Goal: Task Accomplishment & Management: Complete application form

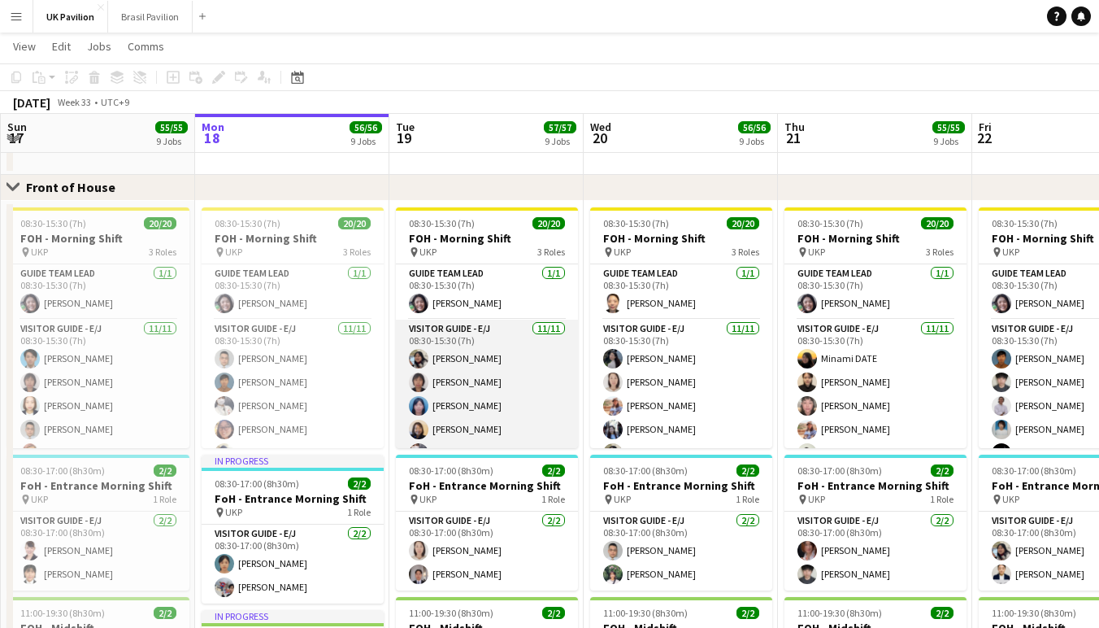
scroll to position [989, 0]
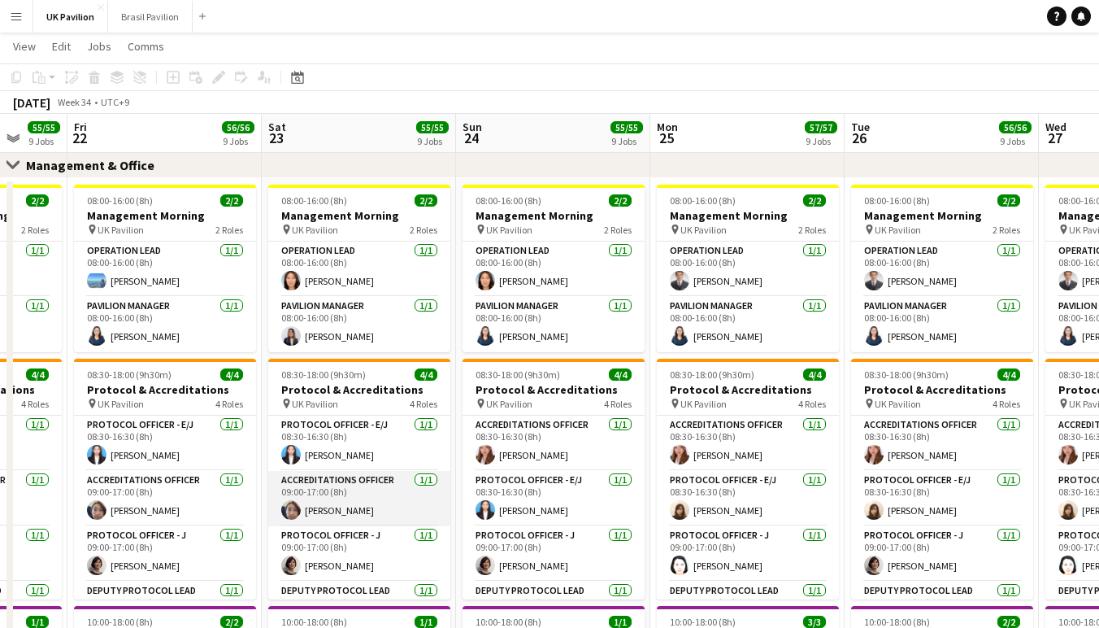
scroll to position [0, 528]
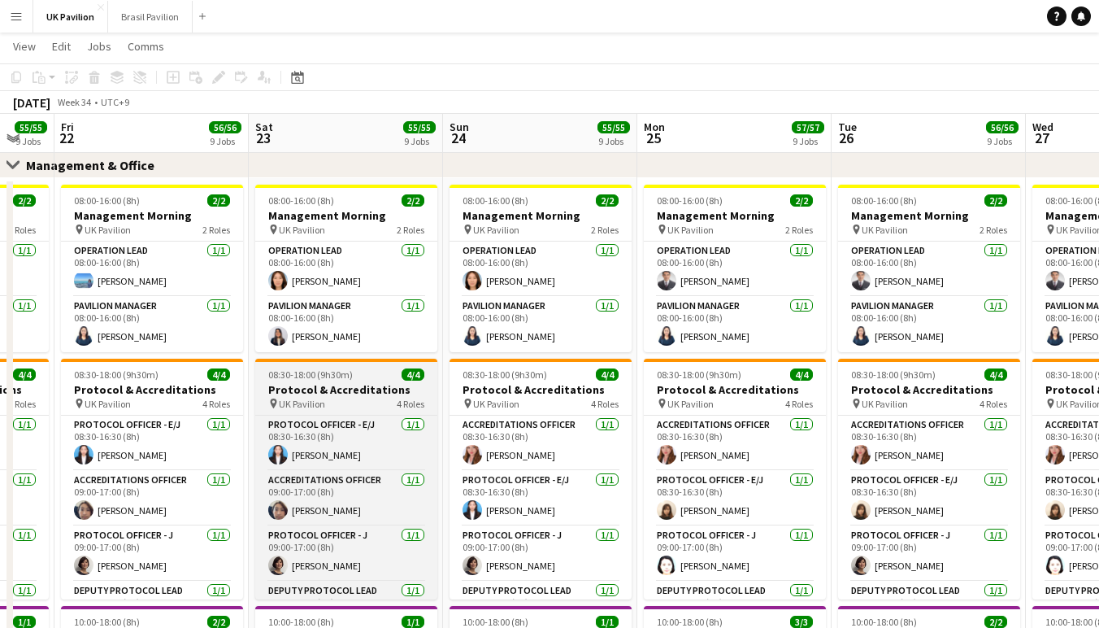
click at [349, 397] on h3 "Protocol & Accreditations" at bounding box center [346, 389] width 182 height 15
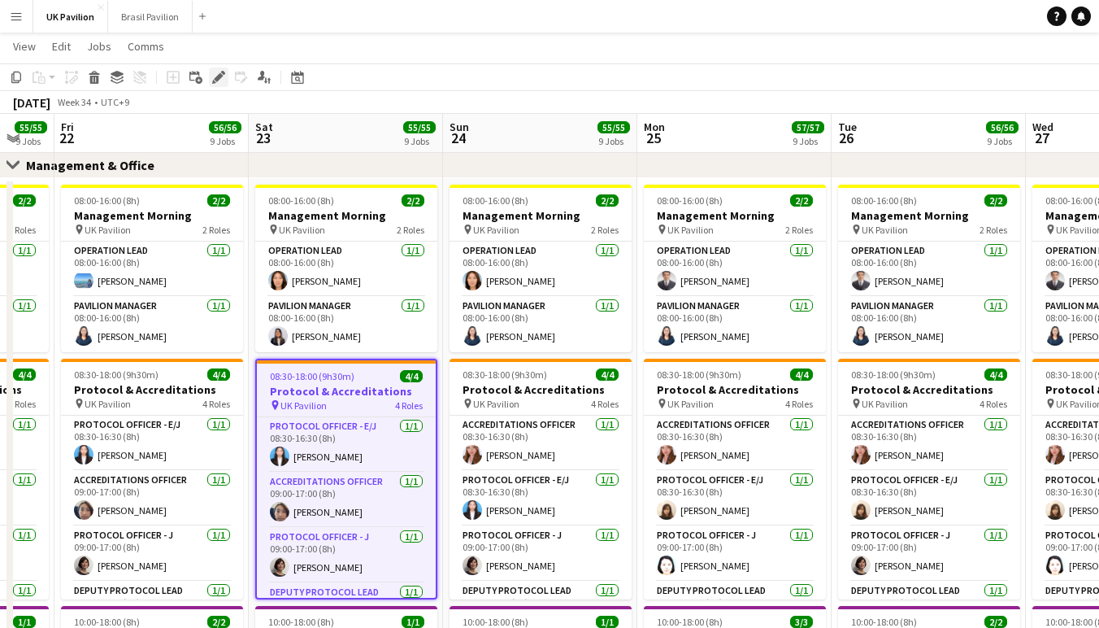
click at [222, 75] on icon at bounding box center [218, 77] width 9 height 9
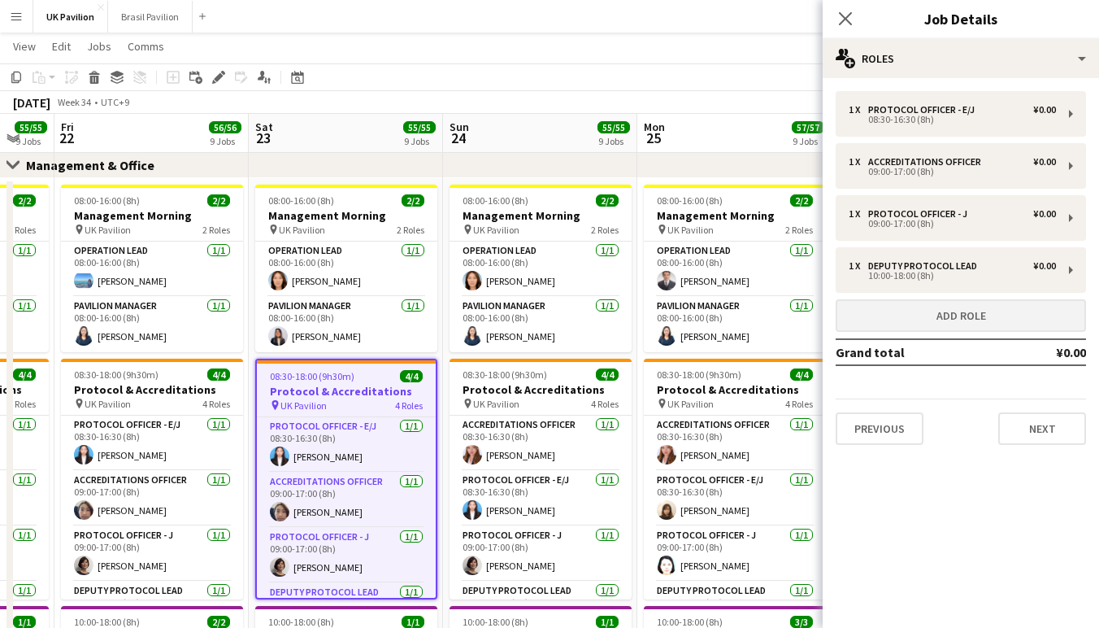
click at [947, 329] on button "Add role" at bounding box center [961, 315] width 250 height 33
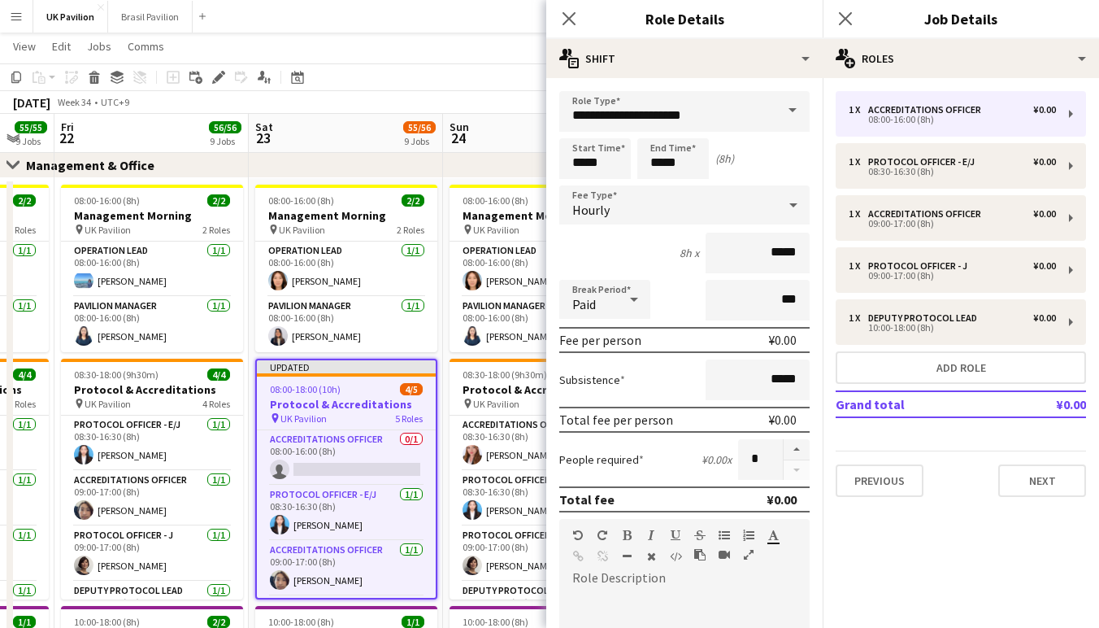
click at [789, 111] on span at bounding box center [793, 110] width 34 height 39
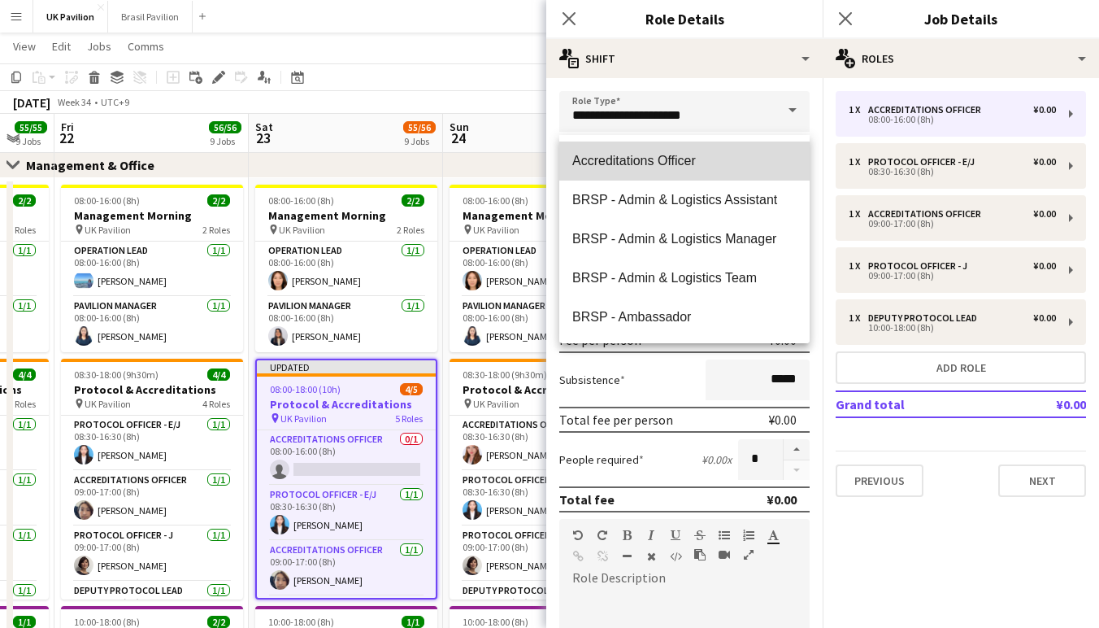
click at [705, 168] on span "Accreditations Officer" at bounding box center [684, 160] width 224 height 15
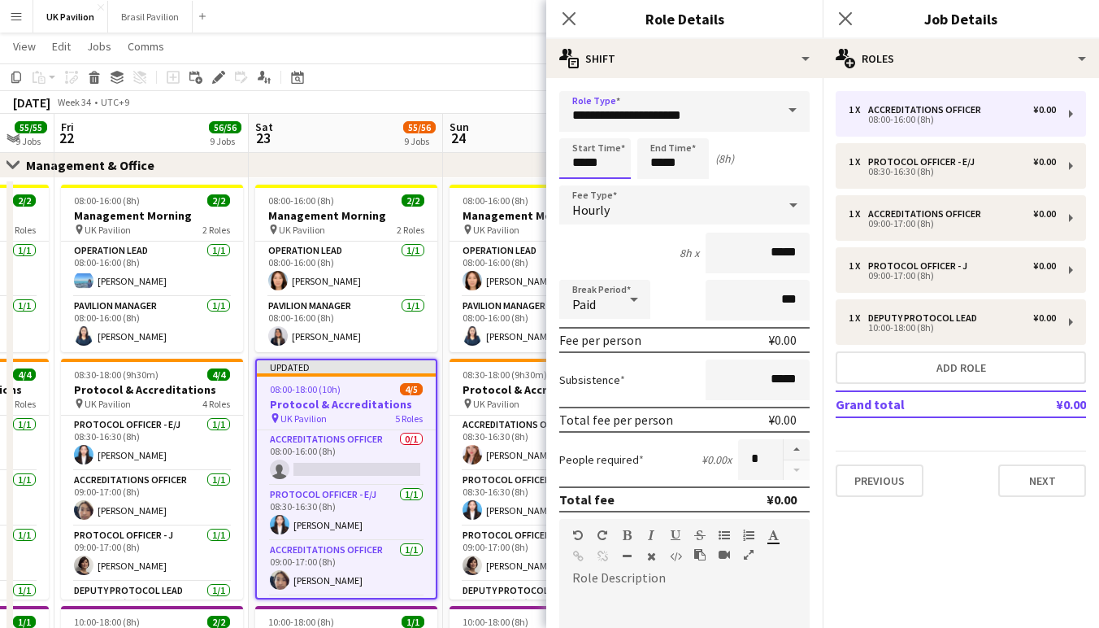
click at [602, 171] on input "*****" at bounding box center [595, 158] width 72 height 41
type input "*****"
click at [583, 135] on div at bounding box center [579, 130] width 33 height 16
click at [688, 172] on input "*****" at bounding box center [673, 158] width 72 height 41
click at [658, 191] on div at bounding box center [657, 187] width 33 height 16
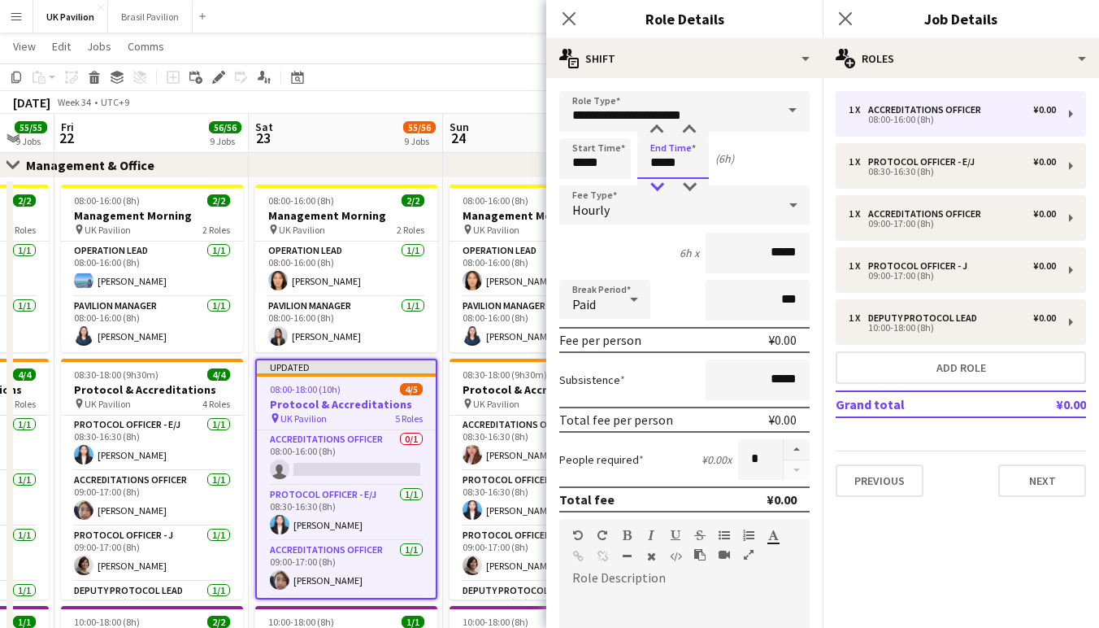
click at [658, 191] on div at bounding box center [657, 187] width 33 height 16
type input "*****"
click at [658, 191] on div at bounding box center [657, 187] width 33 height 16
click at [794, 207] on icon at bounding box center [793, 205] width 8 height 4
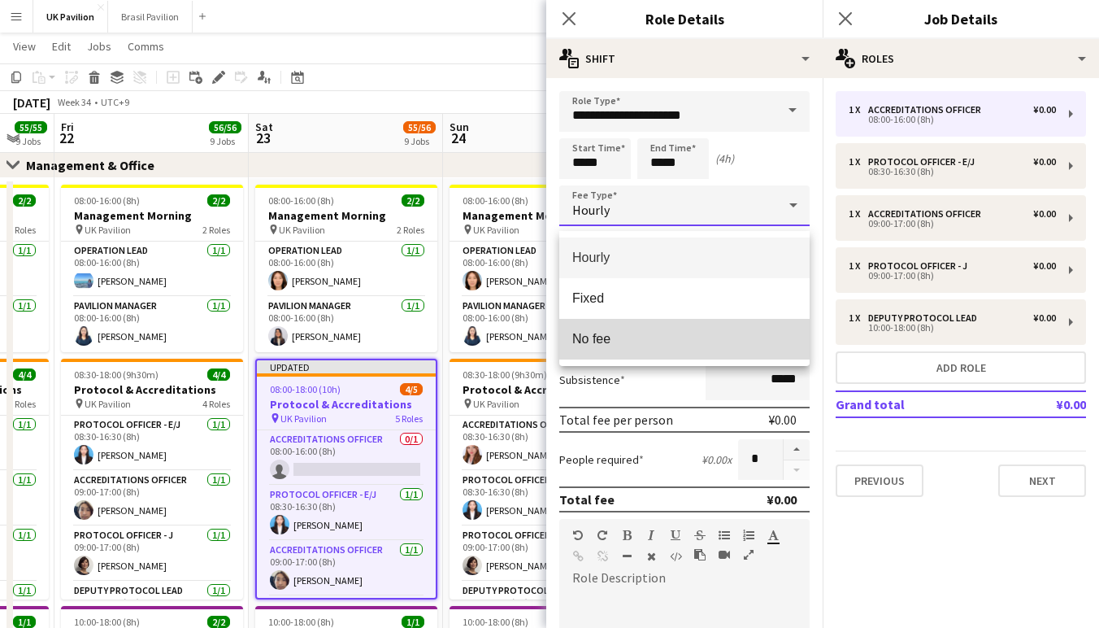
click at [633, 332] on span "No fee" at bounding box center [684, 338] width 224 height 15
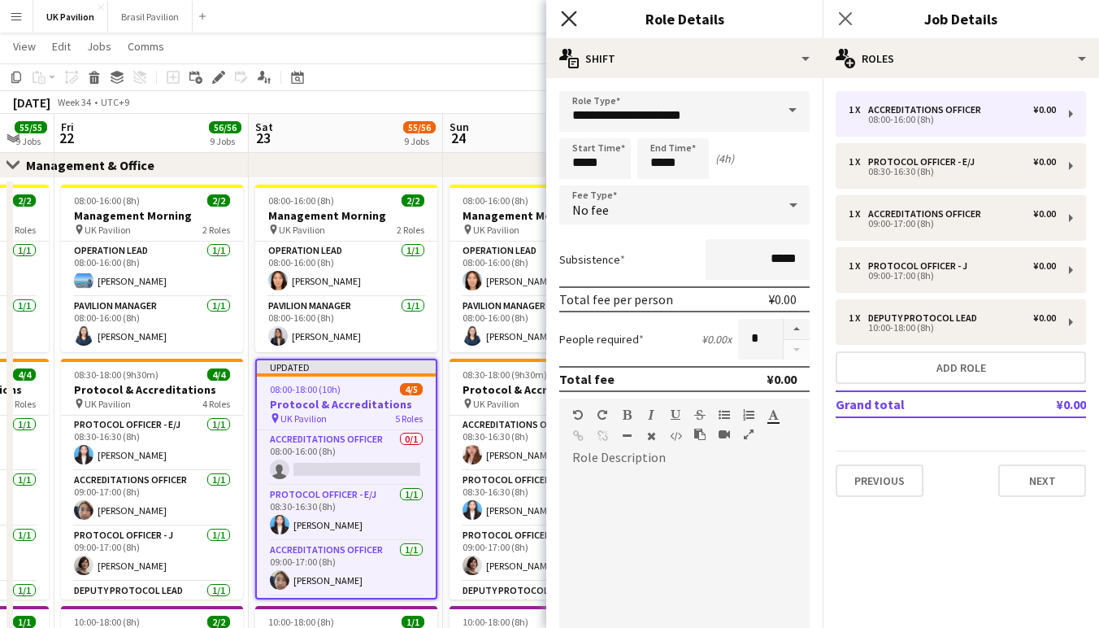
click at [569, 18] on icon at bounding box center [568, 18] width 15 height 15
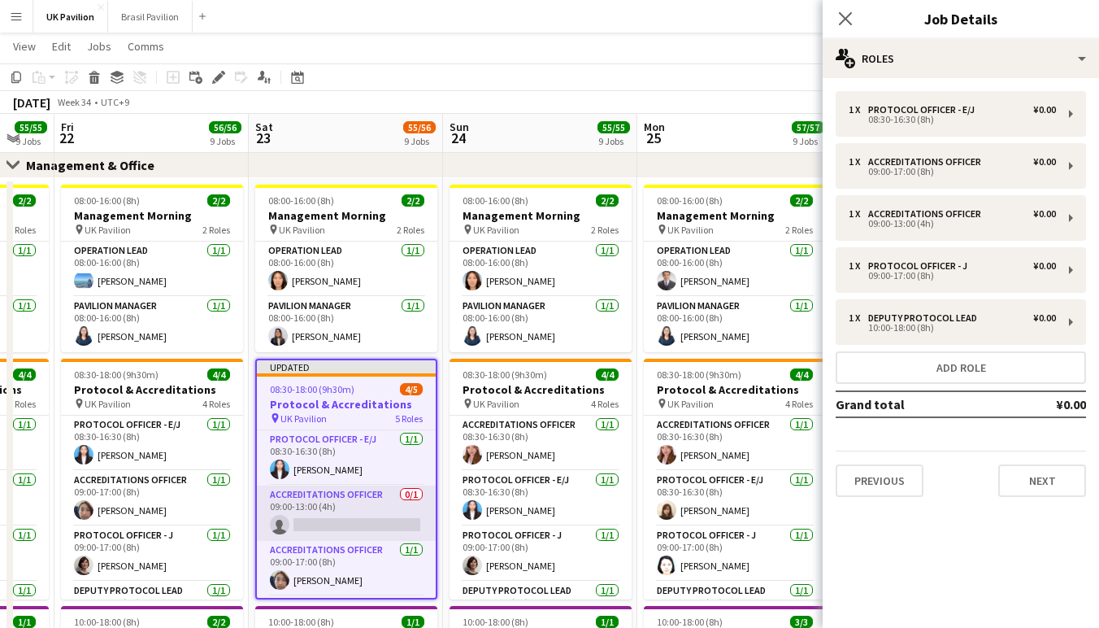
click at [314, 541] on app-card-role "Accreditations Officer 0/1 09:00-13:00 (4h) single-neutral-actions" at bounding box center [346, 512] width 179 height 55
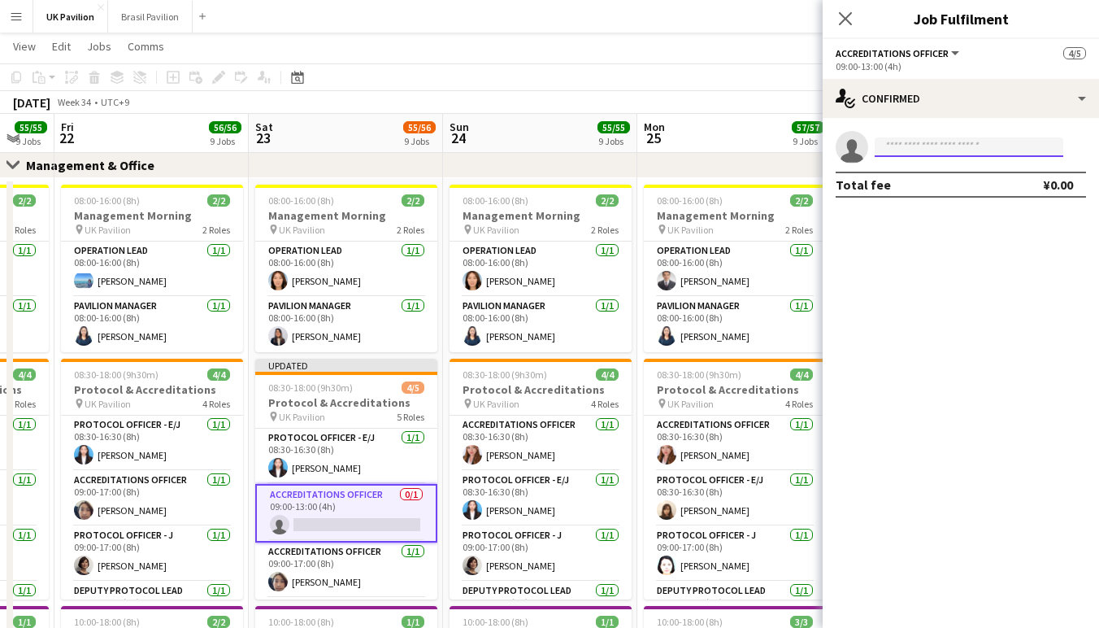
click at [893, 153] on input at bounding box center [969, 147] width 189 height 20
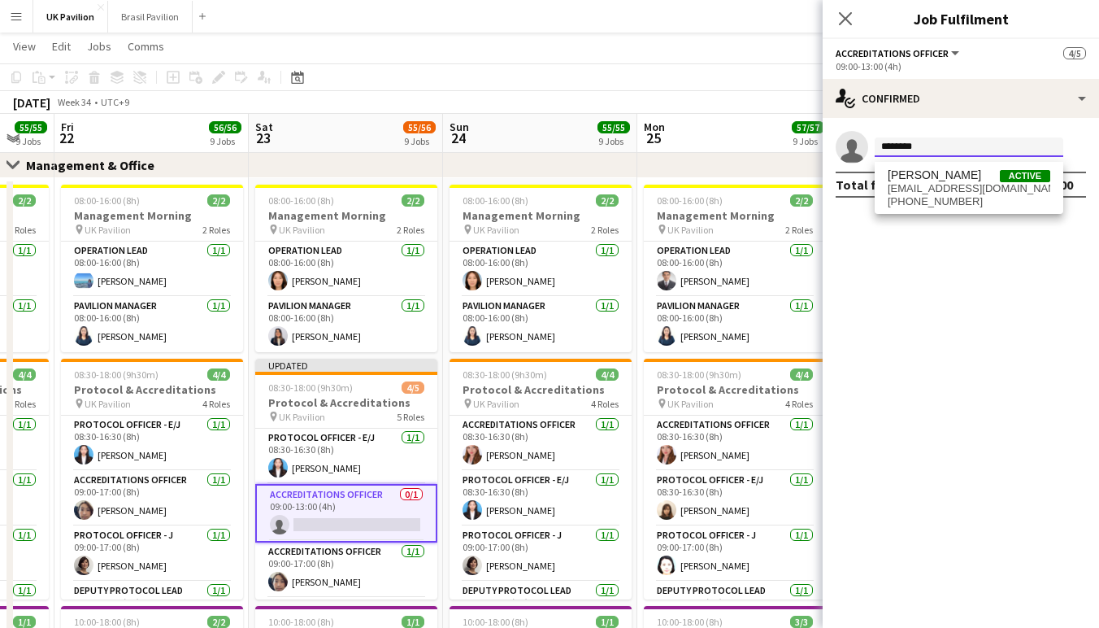
scroll to position [96, 0]
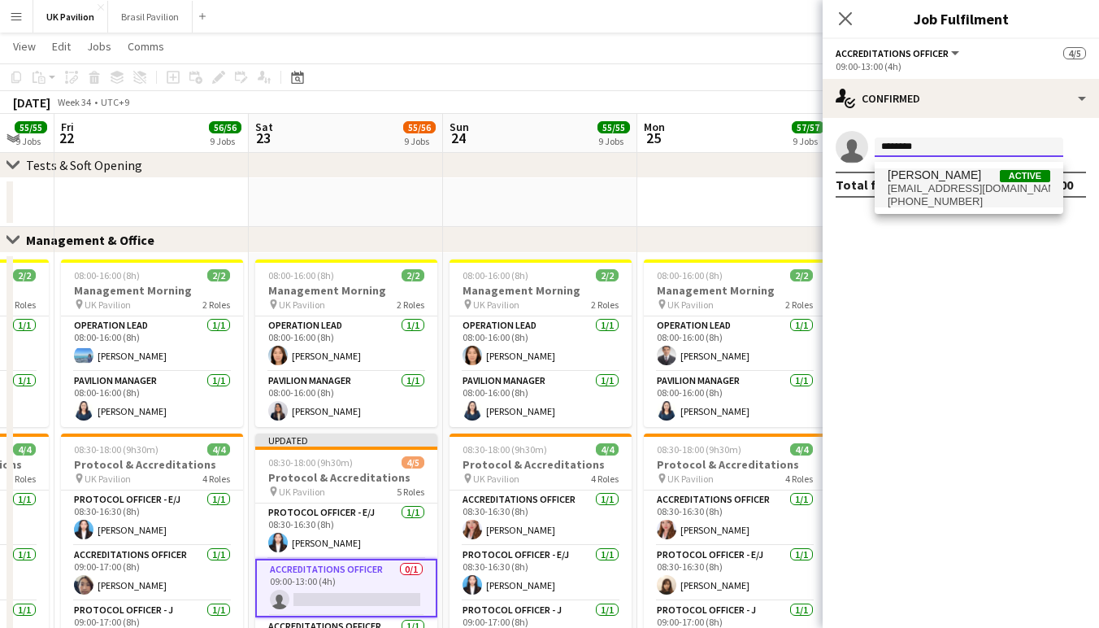
type input "********"
click at [925, 194] on span "[EMAIL_ADDRESS][DOMAIN_NAME]" at bounding box center [969, 188] width 163 height 13
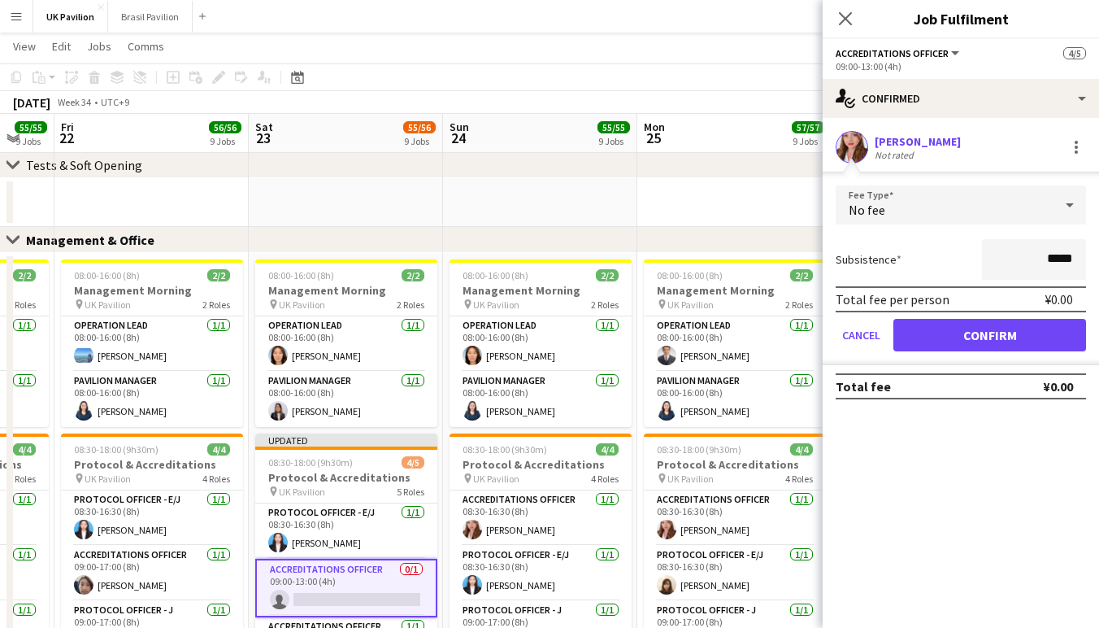
scroll to position [79, 0]
click at [954, 344] on button "Confirm" at bounding box center [989, 335] width 193 height 33
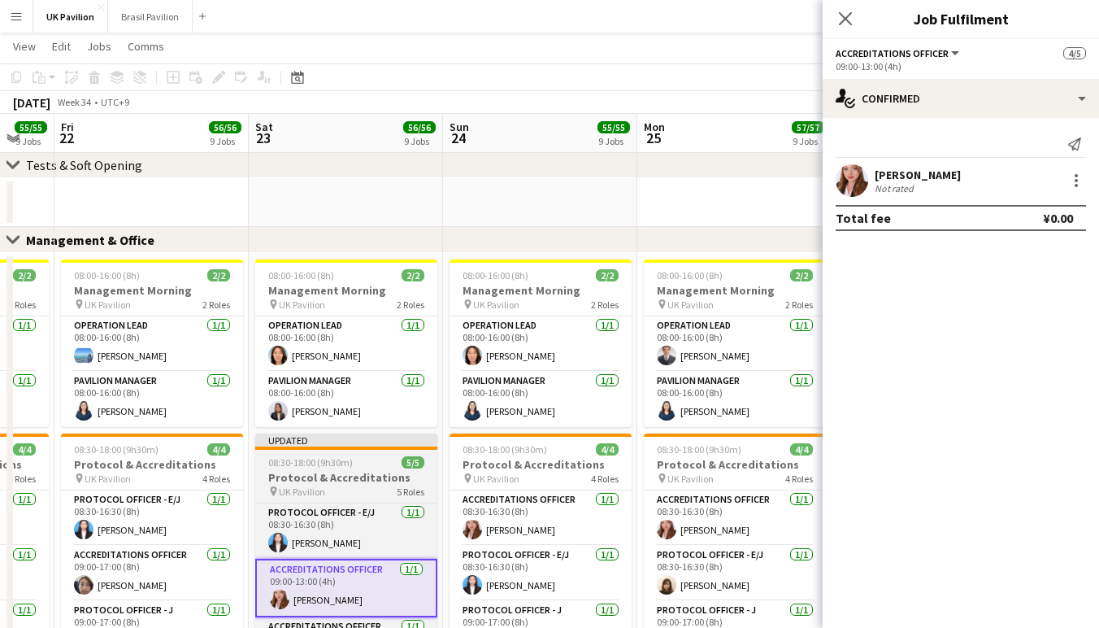
click at [374, 468] on div "08:30-18:00 (9h30m) 5/5" at bounding box center [346, 462] width 182 height 12
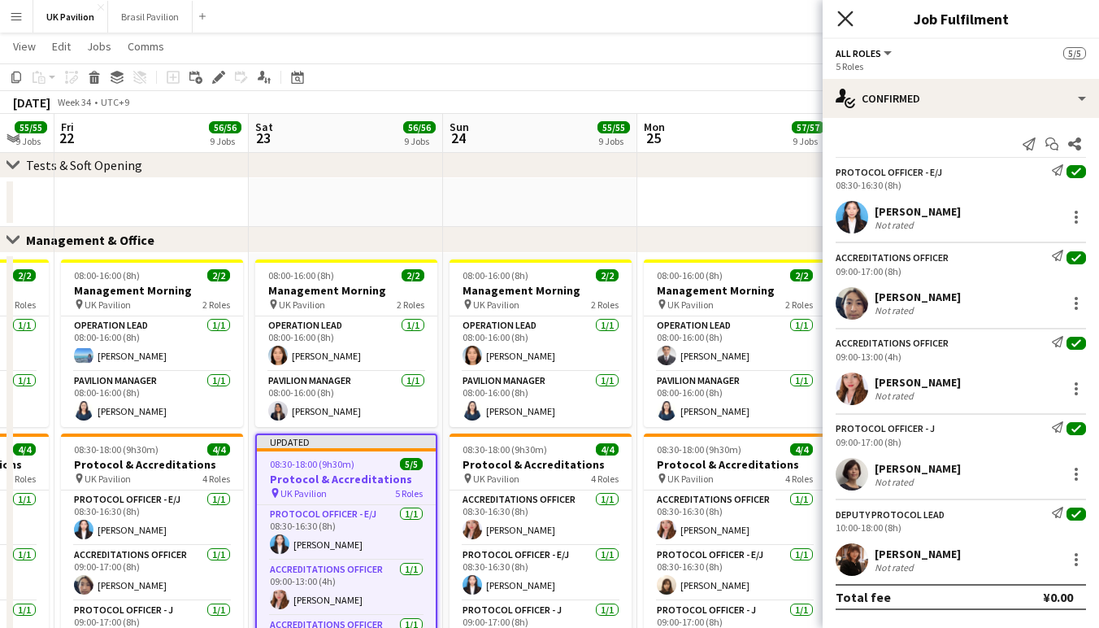
click at [841, 19] on icon "Close pop-in" at bounding box center [844, 18] width 15 height 15
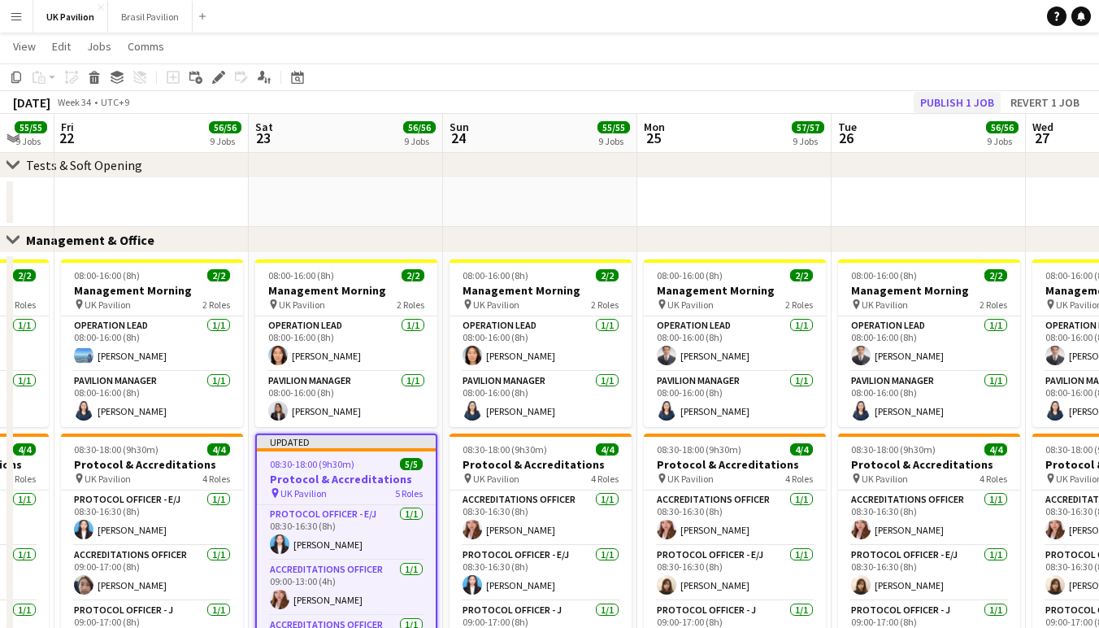
click at [924, 107] on button "Publish 1 job" at bounding box center [957, 102] width 87 height 21
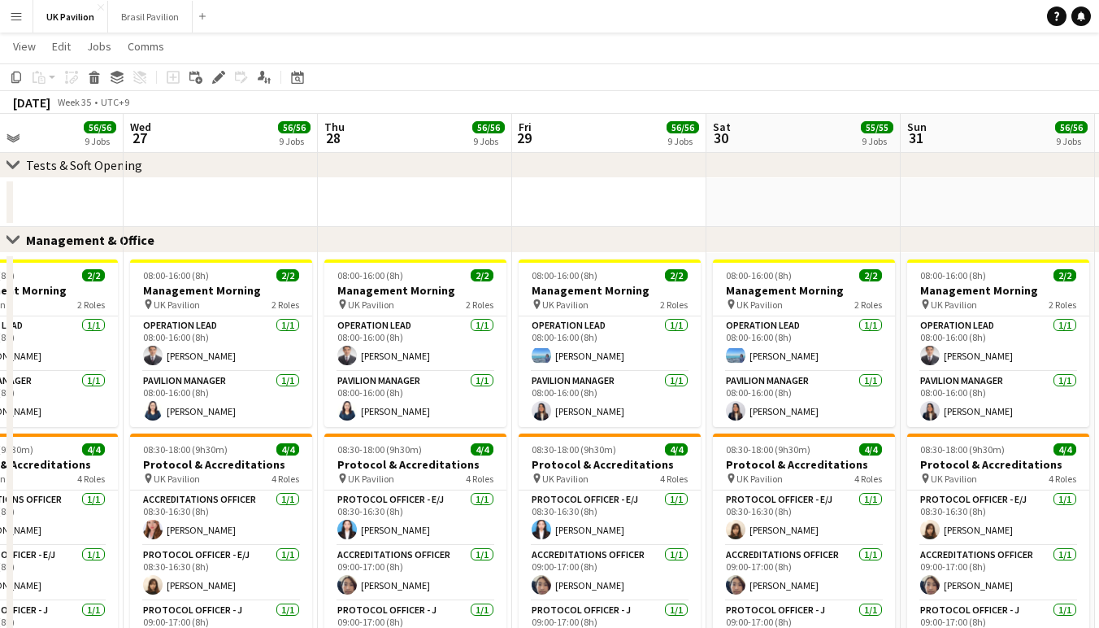
scroll to position [0, 650]
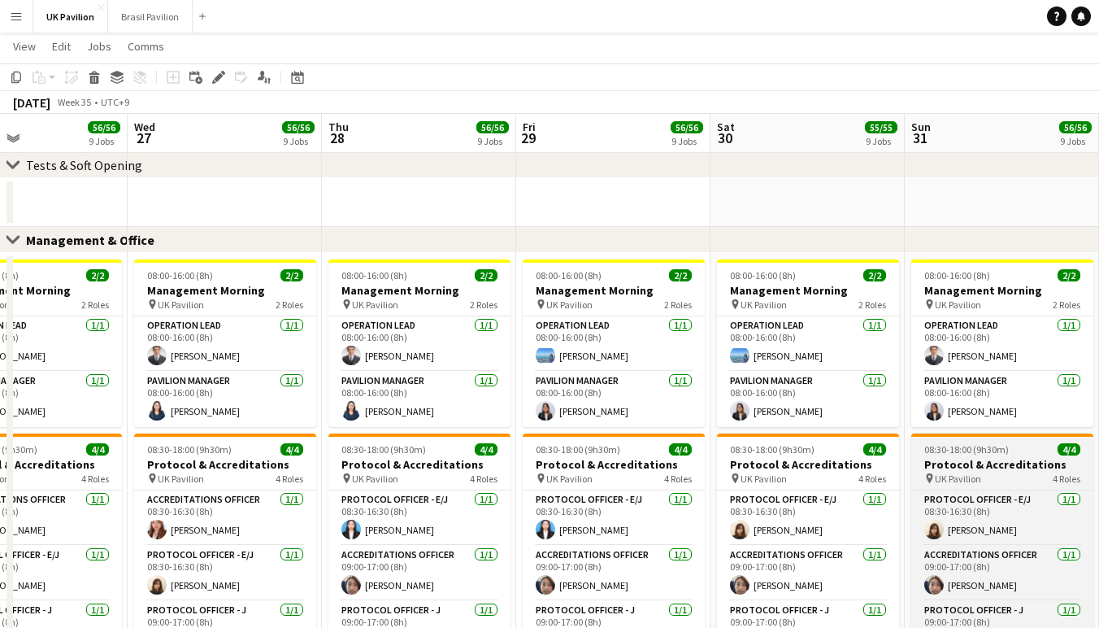
click at [970, 472] on h3 "Protocol & Accreditations" at bounding box center [1002, 464] width 182 height 15
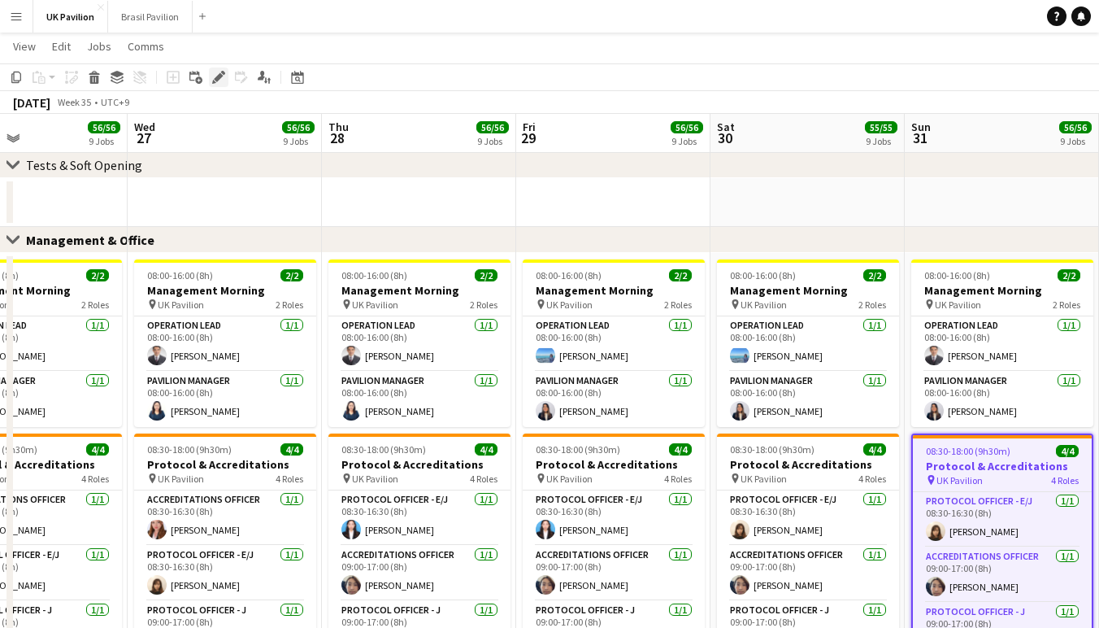
click at [218, 77] on icon at bounding box center [218, 77] width 9 height 9
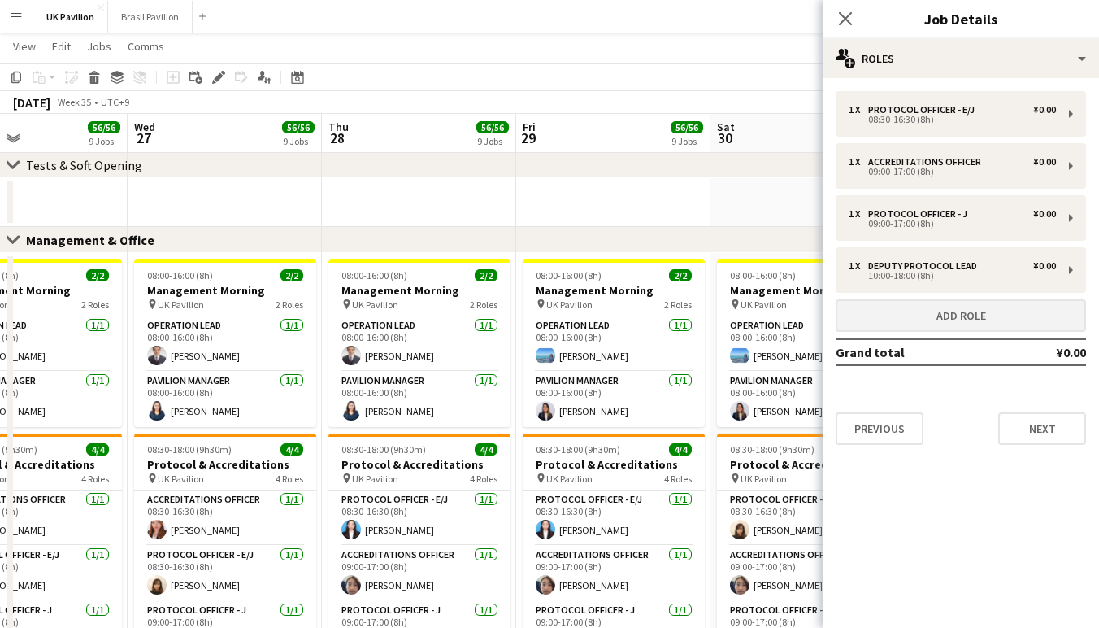
click at [992, 328] on button "Add role" at bounding box center [961, 315] width 250 height 33
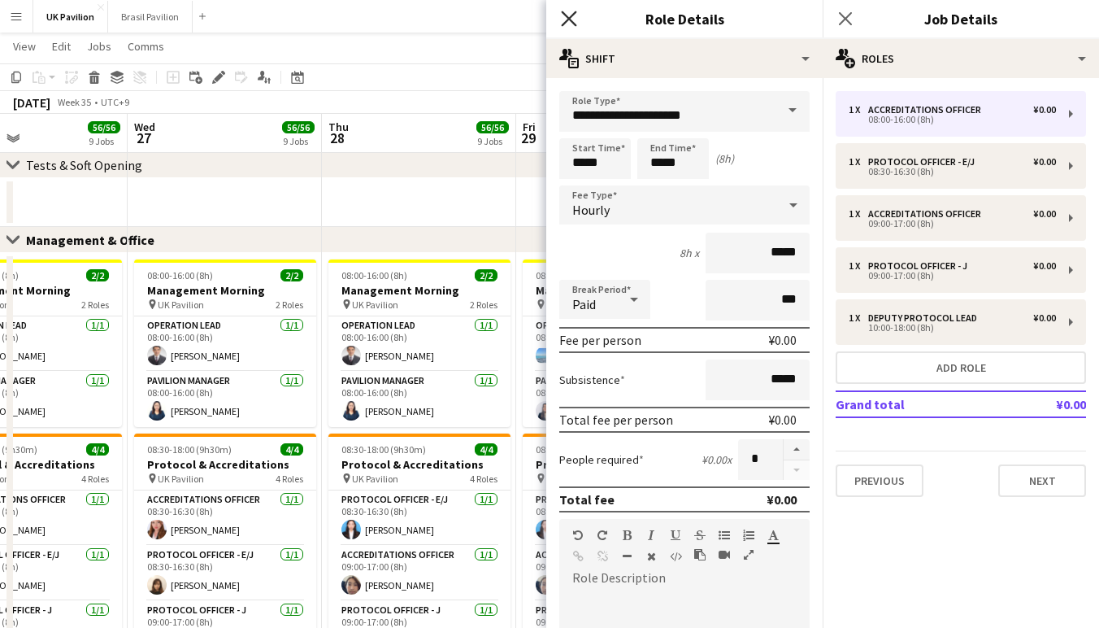
click at [572, 21] on icon at bounding box center [568, 18] width 15 height 15
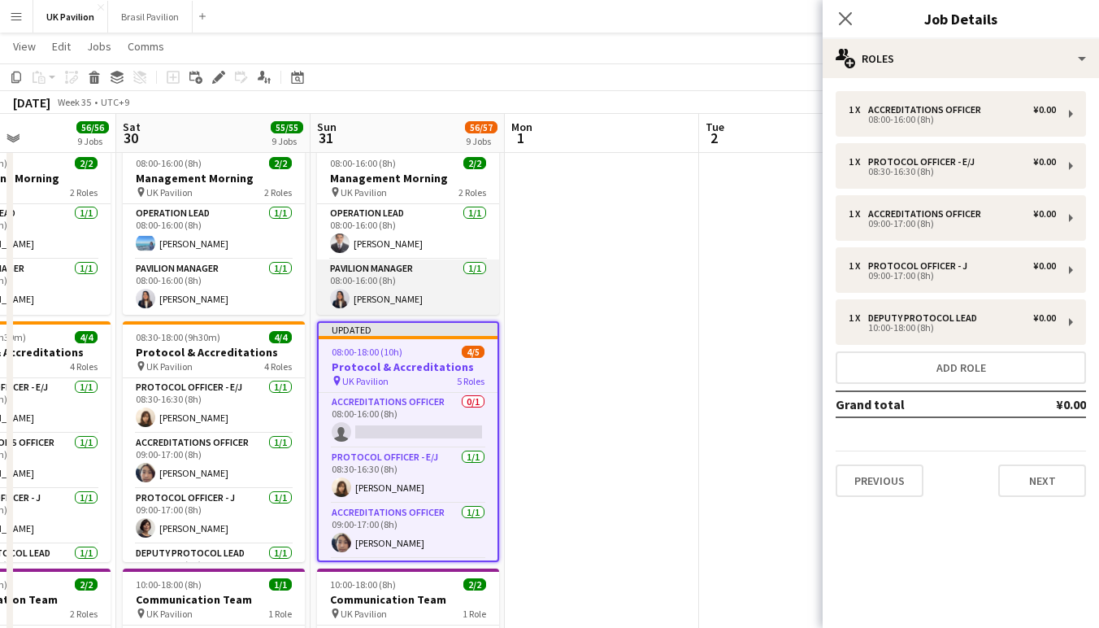
scroll to position [0, 660]
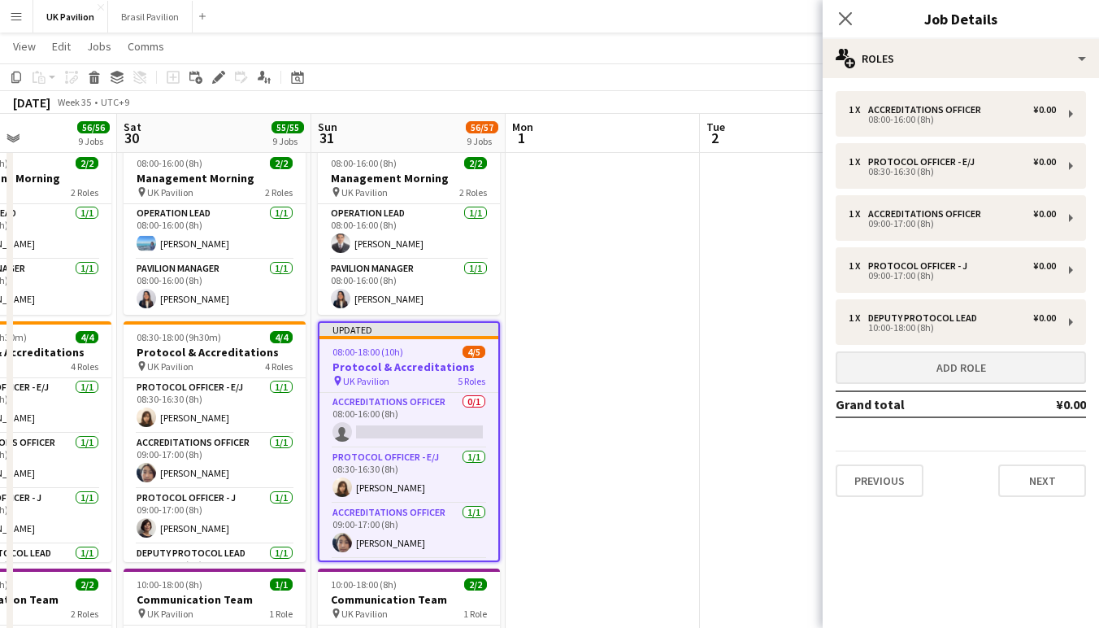
click at [953, 384] on button "Add role" at bounding box center [961, 367] width 250 height 33
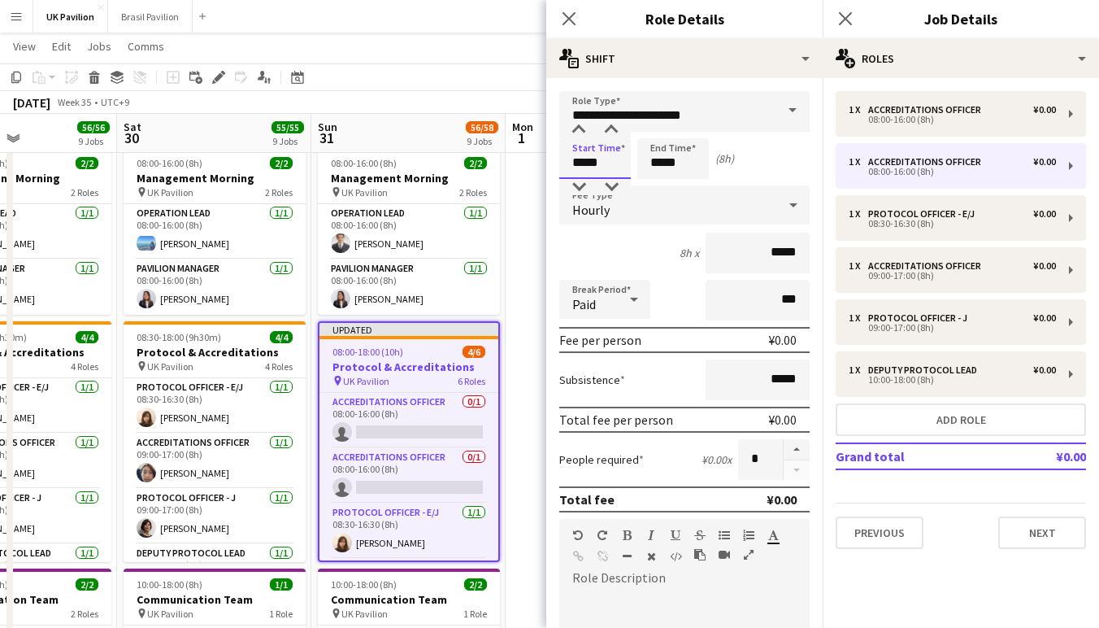
drag, startPoint x: 587, startPoint y: 172, endPoint x: 584, endPoint y: 164, distance: 8.8
click at [587, 172] on input "*****" at bounding box center [595, 158] width 72 height 41
type input "*****"
click at [581, 137] on div at bounding box center [579, 130] width 33 height 16
click at [674, 172] on input "*****" at bounding box center [673, 158] width 72 height 41
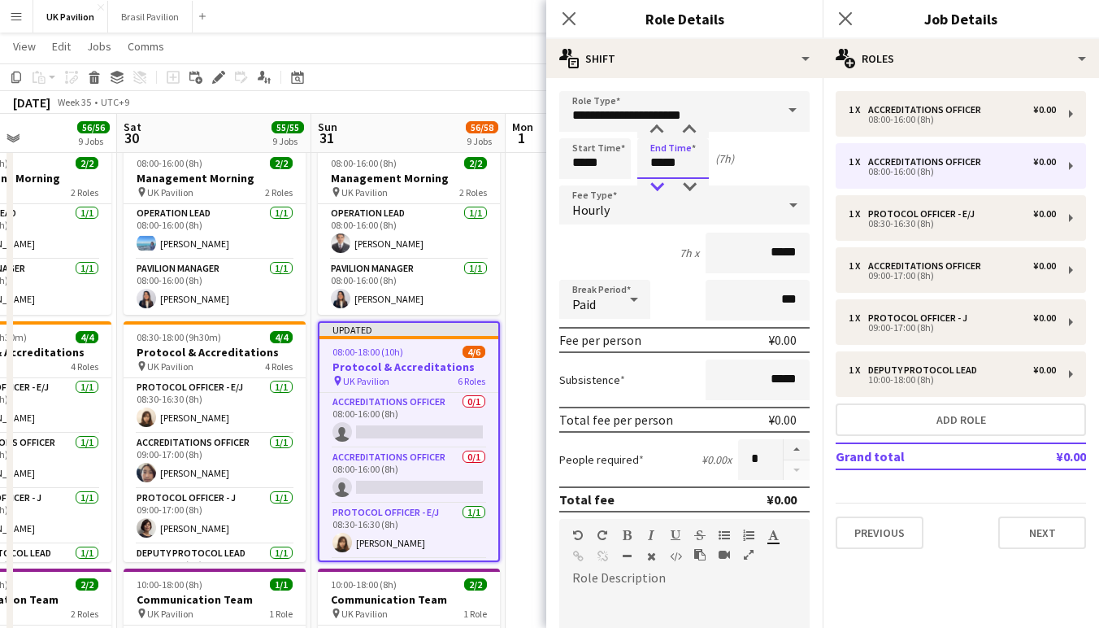
click at [657, 184] on div at bounding box center [657, 187] width 33 height 16
type input "*****"
click at [657, 184] on div at bounding box center [657, 187] width 33 height 16
click at [776, 204] on div "Hourly" at bounding box center [668, 204] width 218 height 39
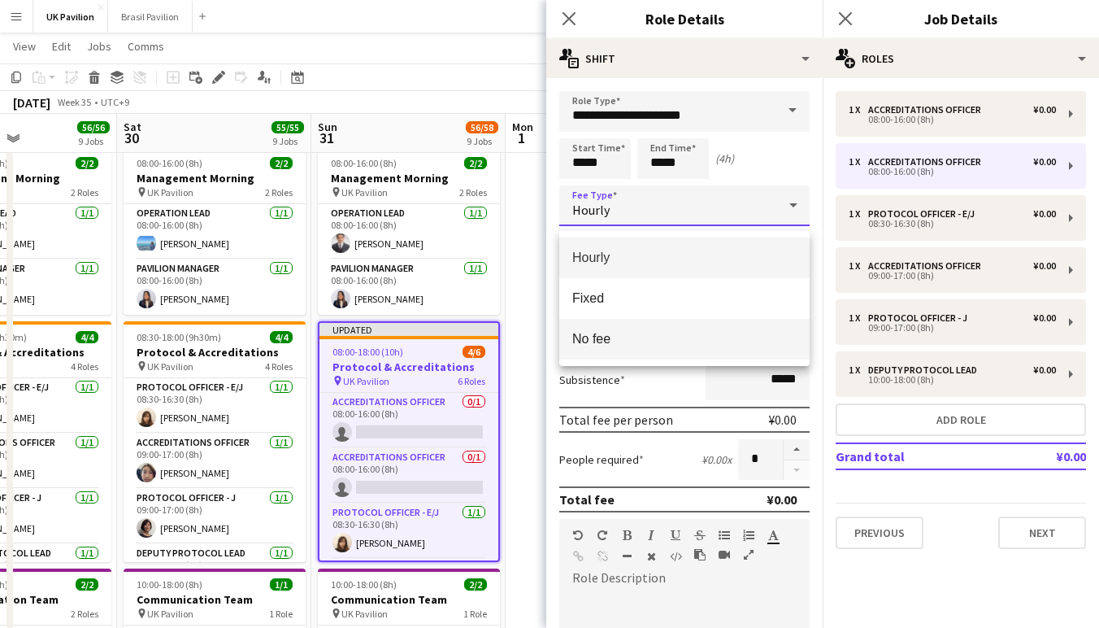
click at [589, 341] on span "No fee" at bounding box center [684, 338] width 224 height 15
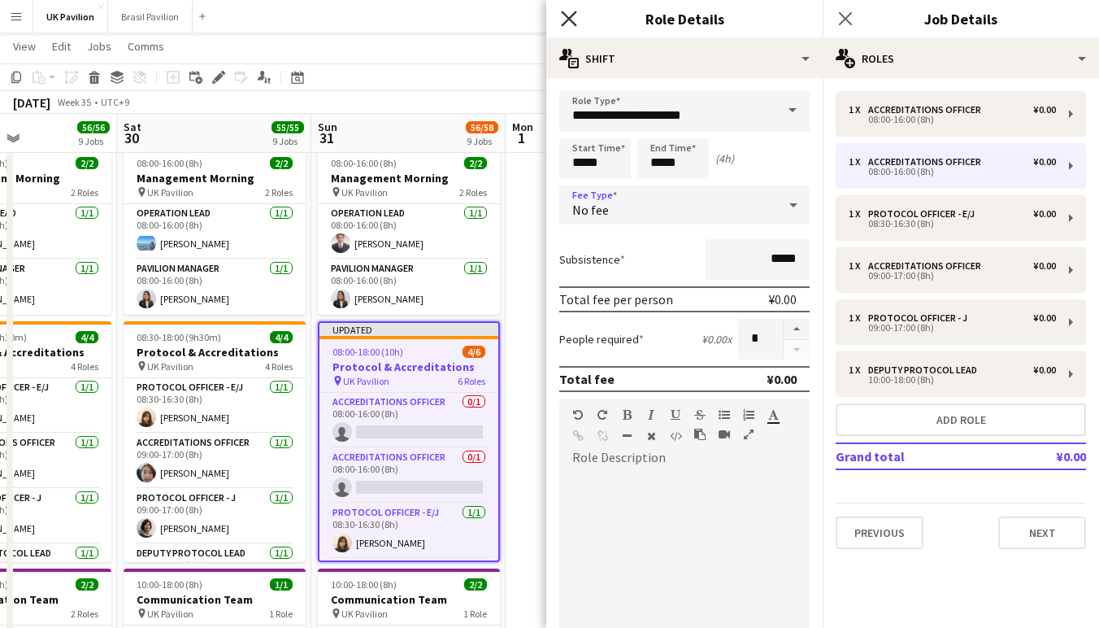
click at [566, 15] on icon at bounding box center [568, 18] width 15 height 15
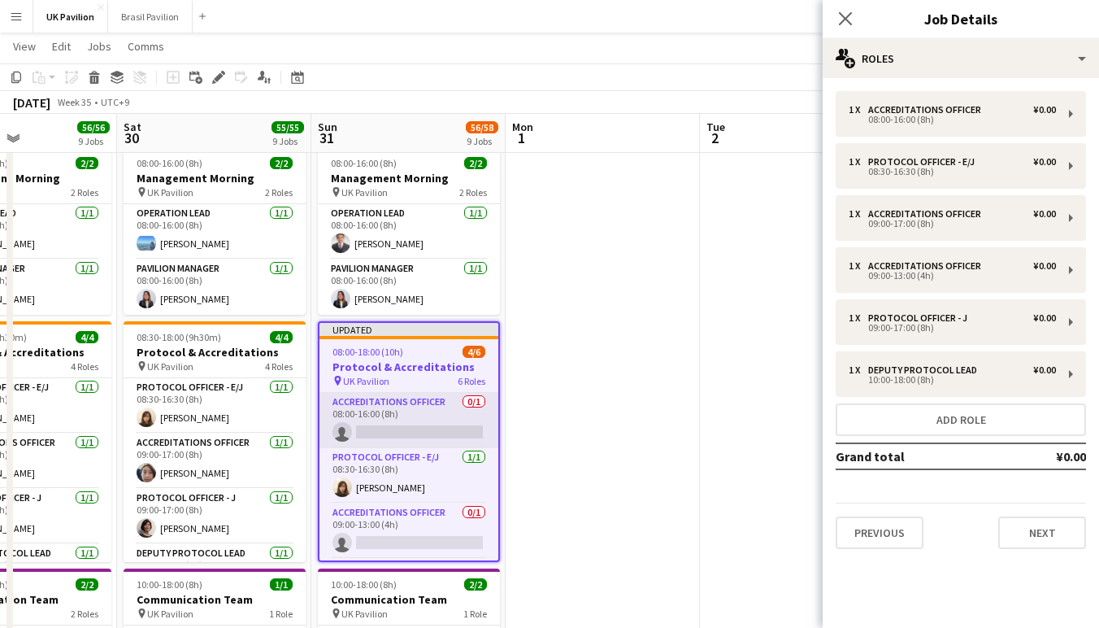
click at [373, 448] on app-card-role "Accreditations Officer 0/1 08:00-16:00 (8h) single-neutral-actions" at bounding box center [408, 420] width 179 height 55
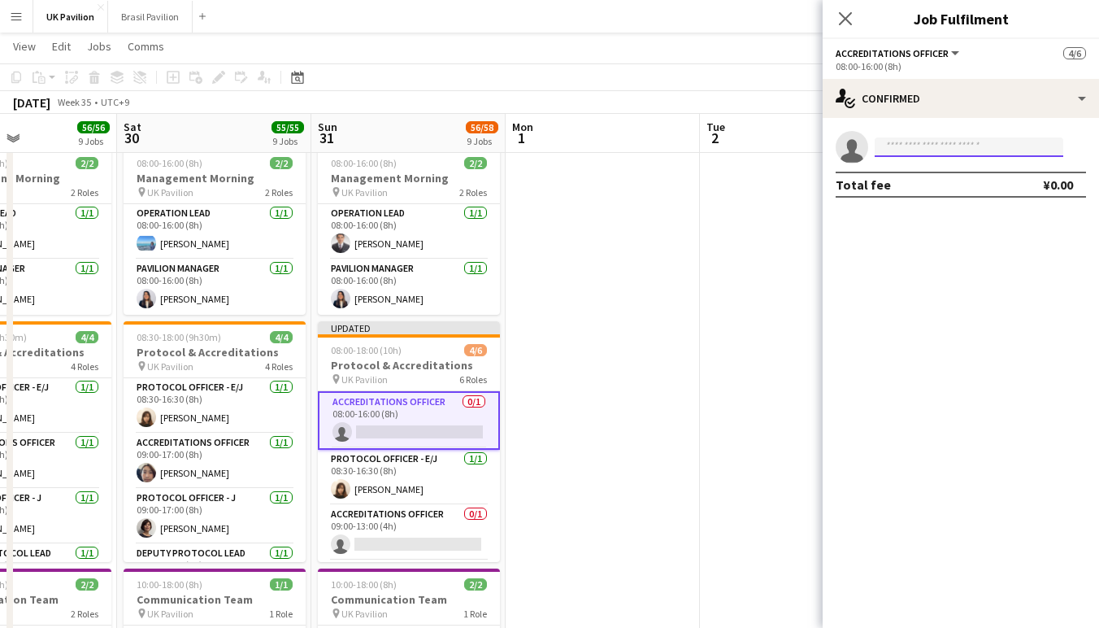
click at [897, 150] on input at bounding box center [969, 147] width 189 height 20
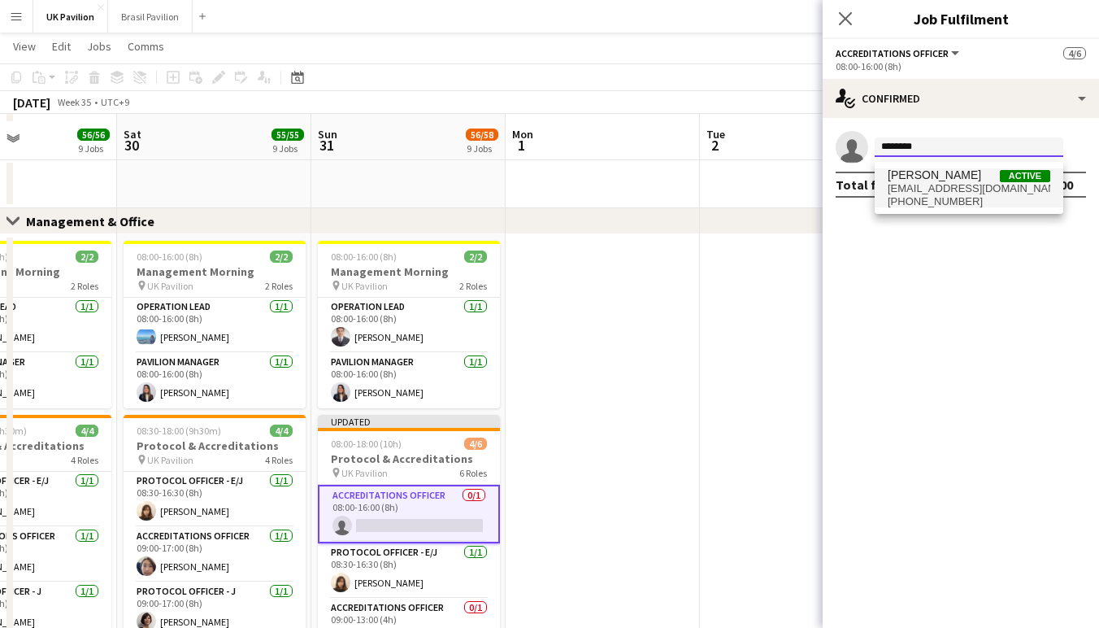
scroll to position [94, 0]
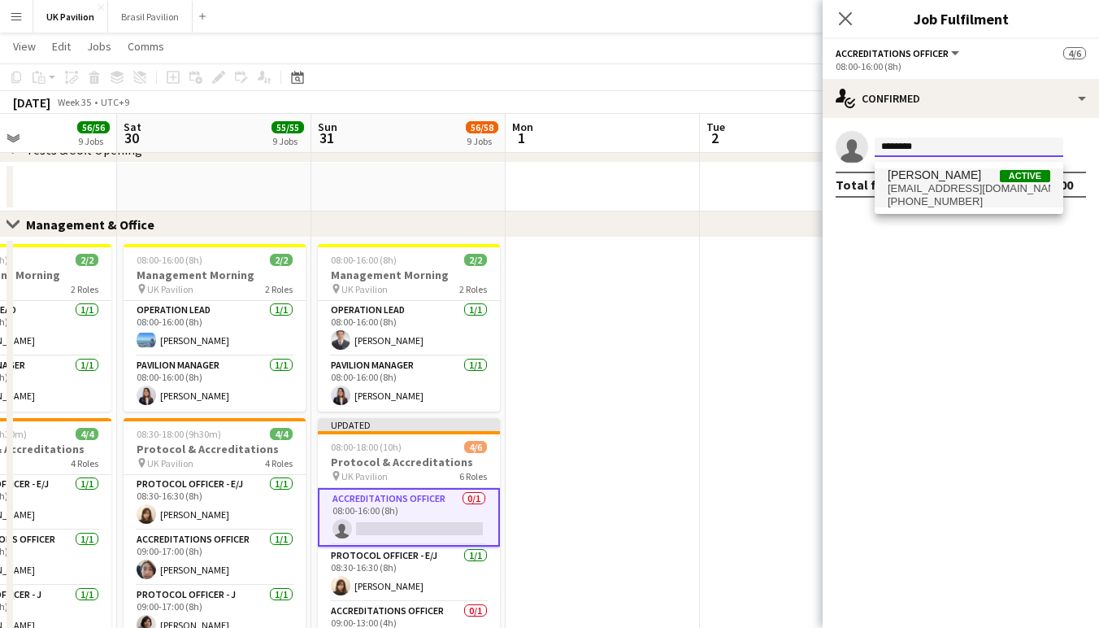
type input "********"
click at [937, 173] on span "[PERSON_NAME]" at bounding box center [934, 175] width 93 height 14
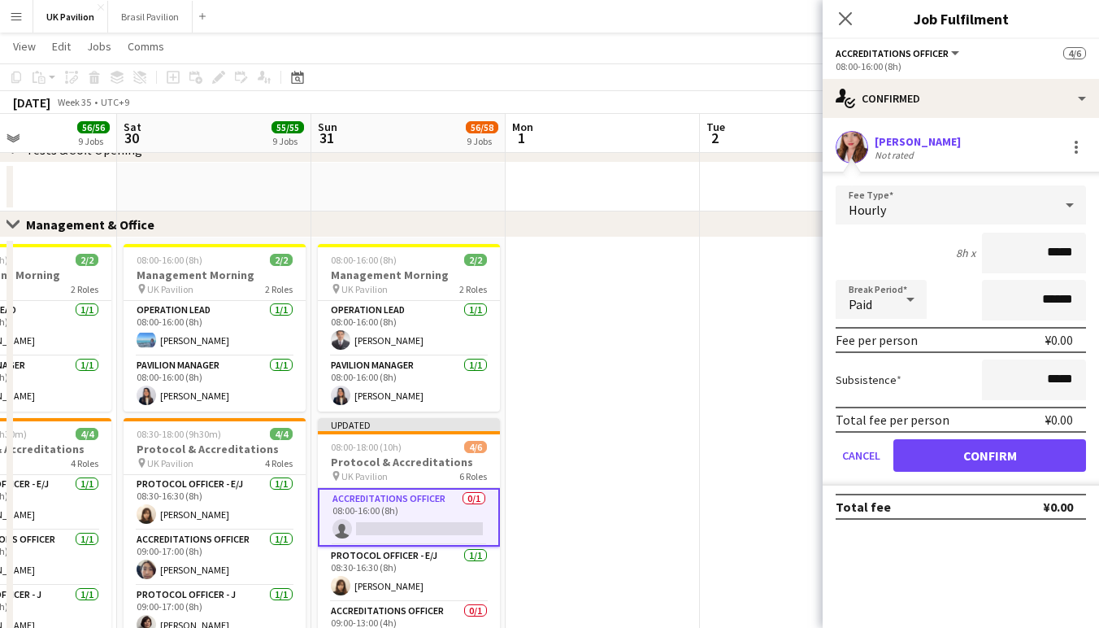
click at [993, 472] on button "Confirm" at bounding box center [989, 455] width 193 height 33
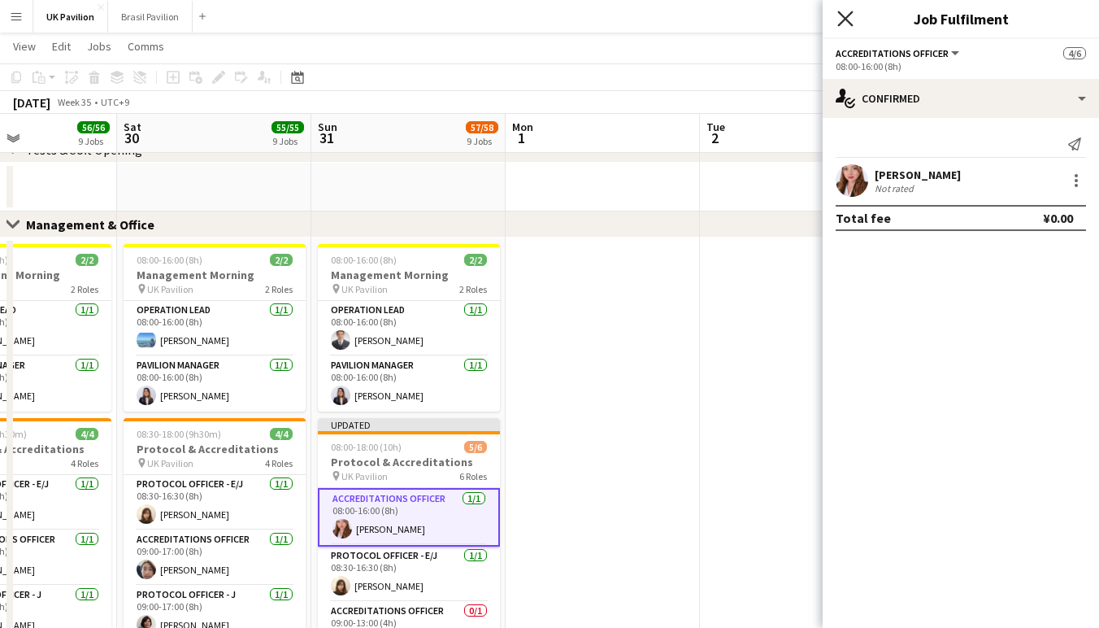
click at [847, 19] on icon "Close pop-in" at bounding box center [844, 18] width 15 height 15
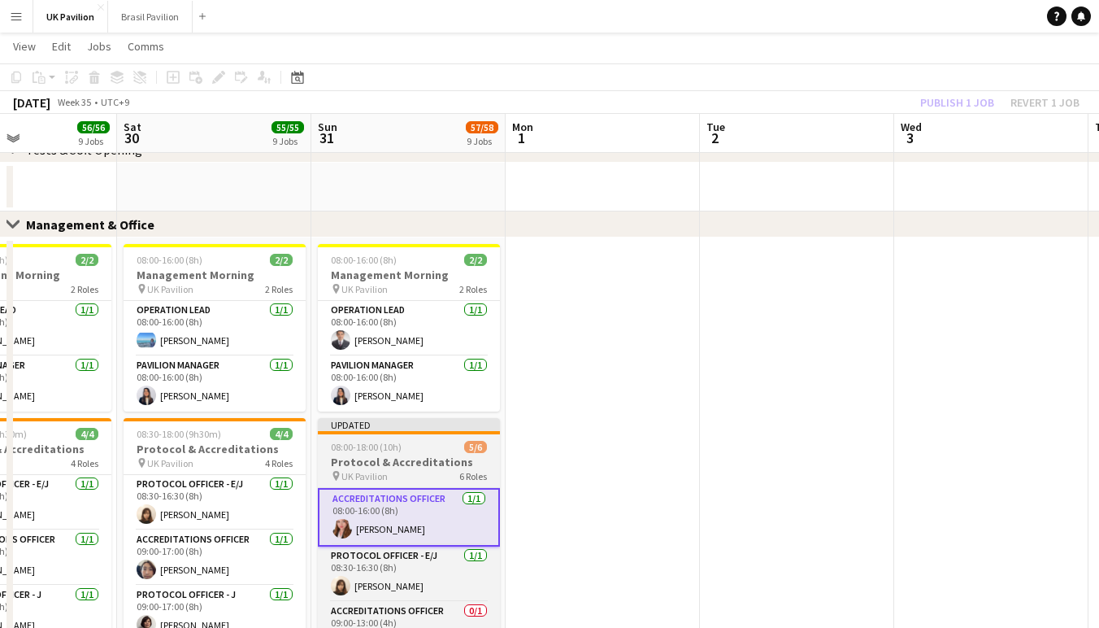
click at [441, 469] on h3 "Protocol & Accreditations" at bounding box center [409, 461] width 182 height 15
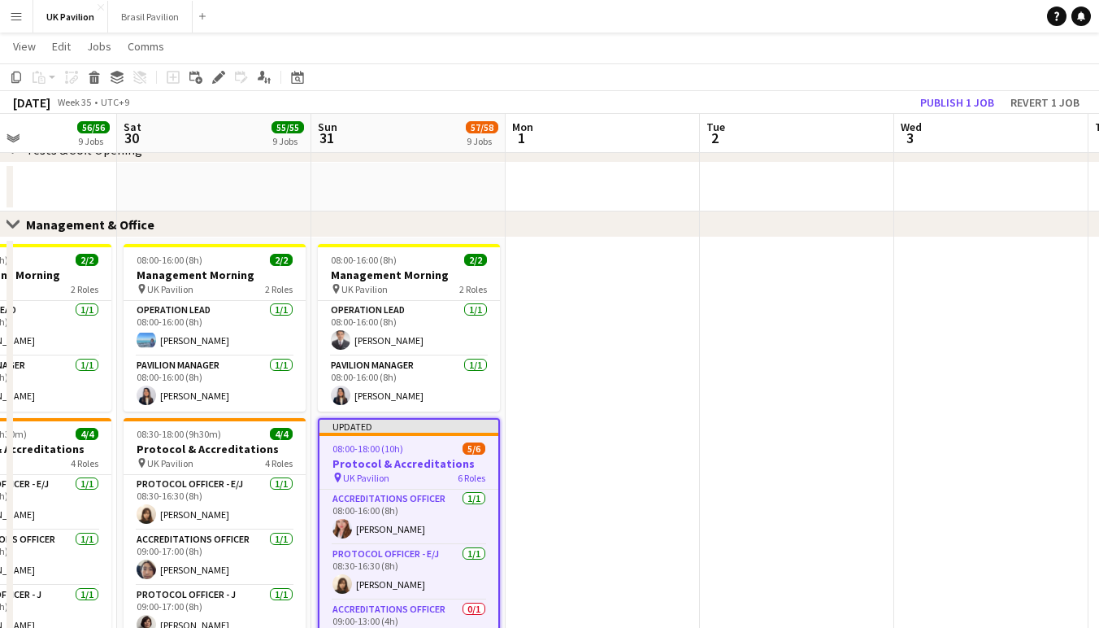
scroll to position [0, 662]
click at [914, 102] on button "Publish 1 job" at bounding box center [957, 102] width 87 height 21
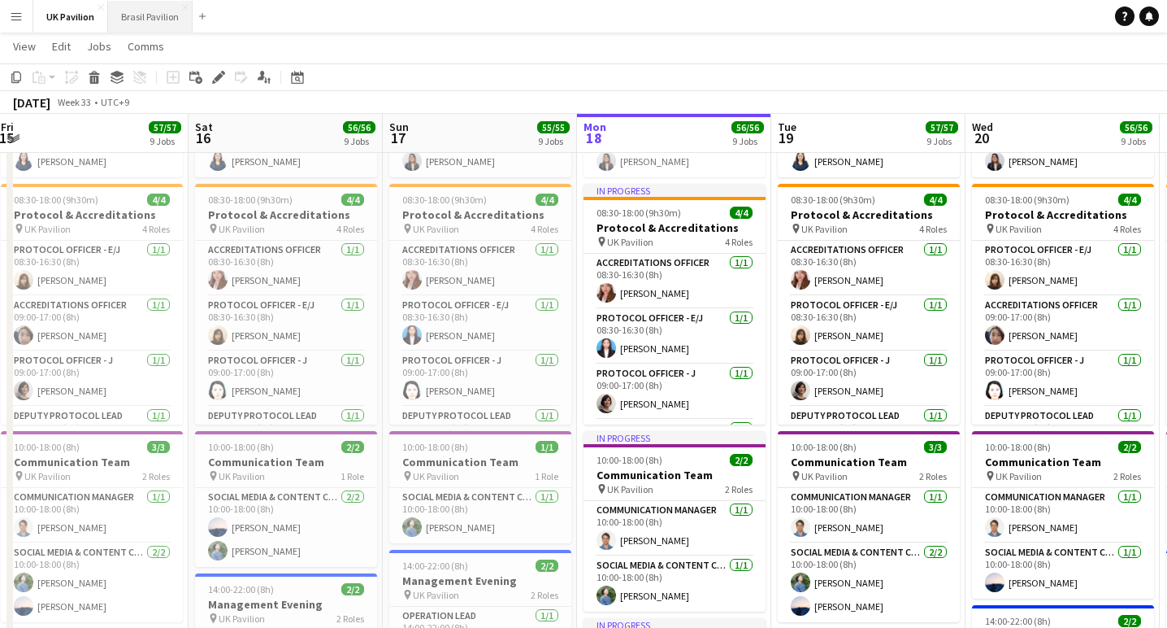
scroll to position [0, 0]
